Goal: Check status

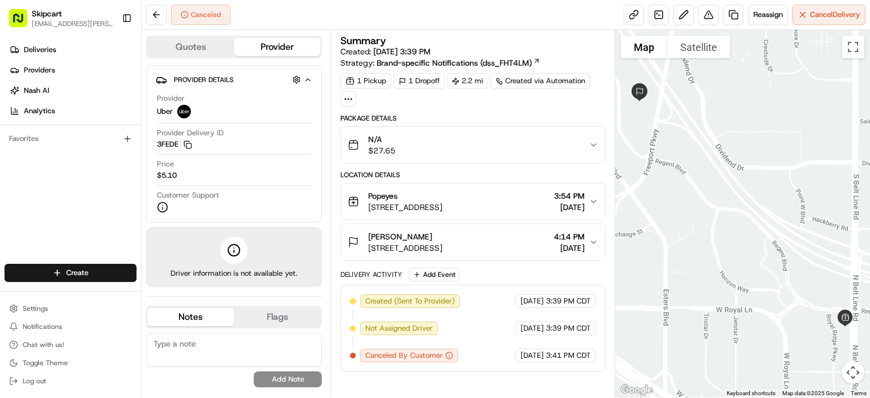
drag, startPoint x: 544, startPoint y: 301, endPoint x: 563, endPoint y: 301, distance: 19.3
click at [563, 301] on div "[DATE] 3:39 PM CDT" at bounding box center [555, 302] width 80 height 14
click at [555, 303] on span "3:39 PM CDT" at bounding box center [568, 301] width 45 height 10
drag, startPoint x: 547, startPoint y: 300, endPoint x: 564, endPoint y: 299, distance: 17.6
click at [564, 299] on span "3:39 PM CDT" at bounding box center [568, 301] width 45 height 10
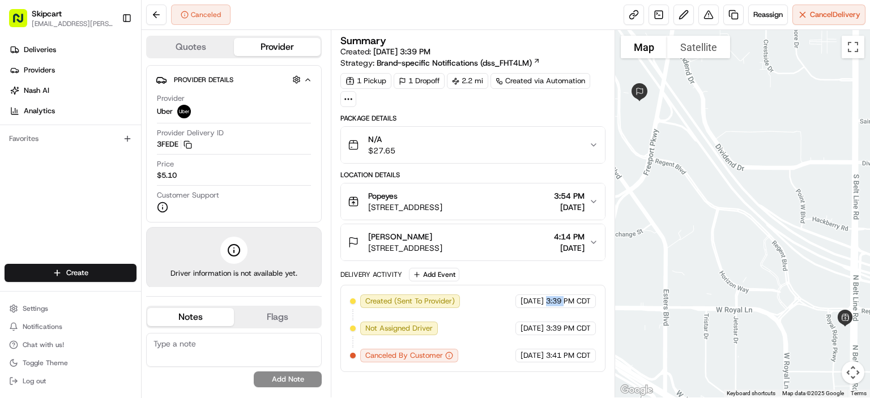
click at [555, 306] on div "Created (Sent To Provider) Uber [DATE] 3:39 PM CDT Not Assigned Driver Uber [DA…" at bounding box center [473, 329] width 246 height 68
click at [549, 301] on span "3:39 PM CDT" at bounding box center [568, 301] width 45 height 10
drag, startPoint x: 546, startPoint y: 301, endPoint x: 559, endPoint y: 301, distance: 13.0
click at [559, 301] on span "3:39 PM CDT" at bounding box center [568, 301] width 45 height 10
click at [548, 305] on div "[DATE] 3:39 PM CDT" at bounding box center [555, 302] width 80 height 14
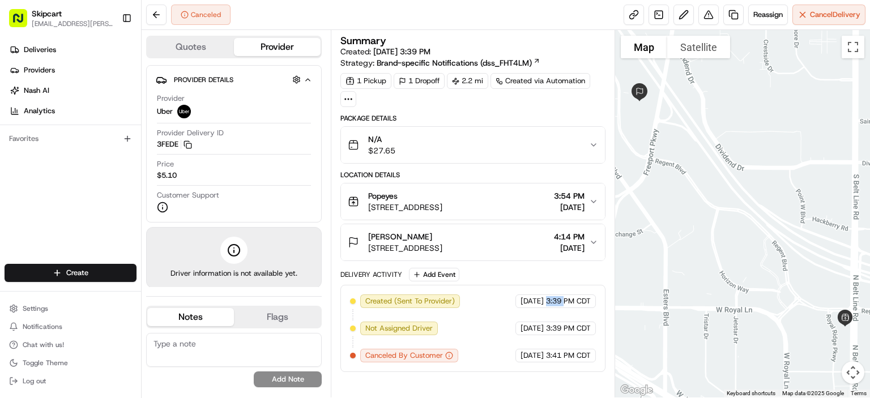
drag, startPoint x: 546, startPoint y: 302, endPoint x: 564, endPoint y: 302, distance: 18.1
click at [564, 302] on span "3:39 PM CDT" at bounding box center [568, 301] width 45 height 10
